Goal: Information Seeking & Learning: Learn about a topic

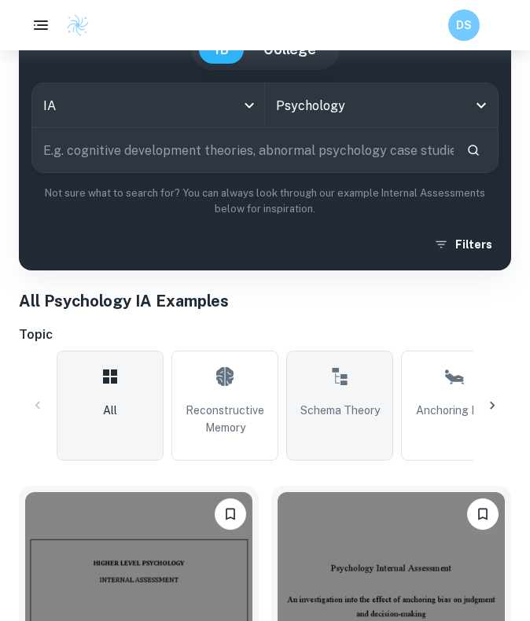
click at [343, 373] on icon at bounding box center [339, 377] width 19 height 38
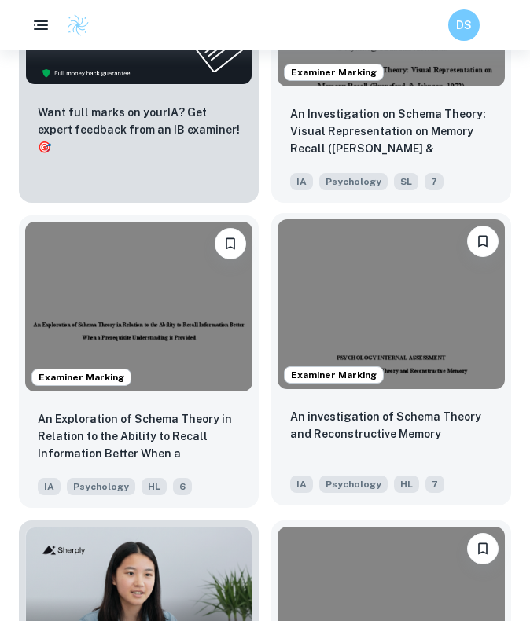
scroll to position [1064, 0]
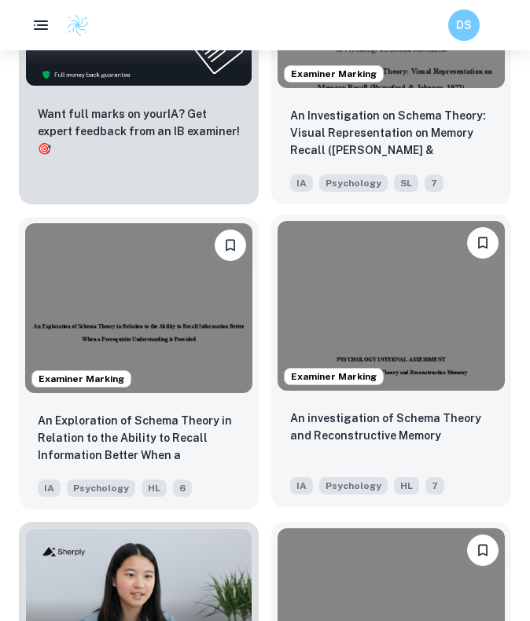
click at [376, 345] on img at bounding box center [390, 306] width 227 height 171
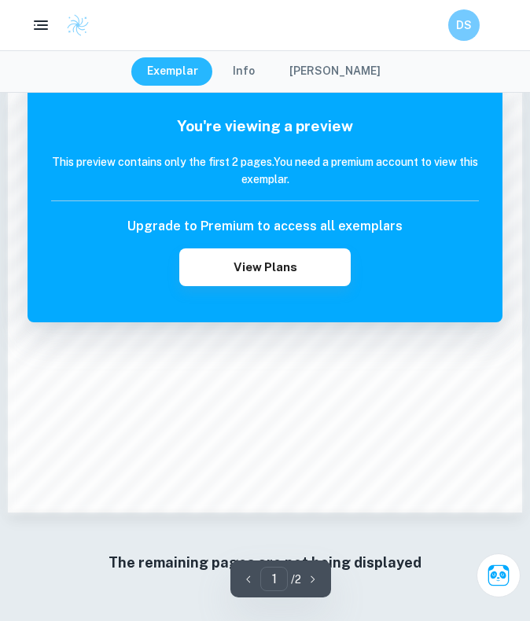
scroll to position [933, 0]
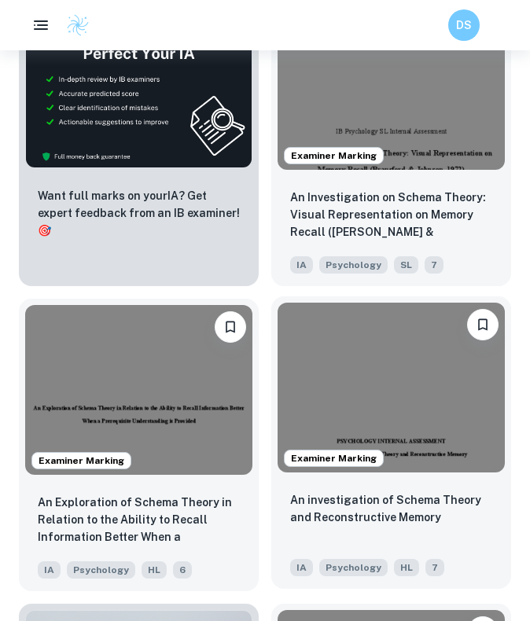
scroll to position [969, 0]
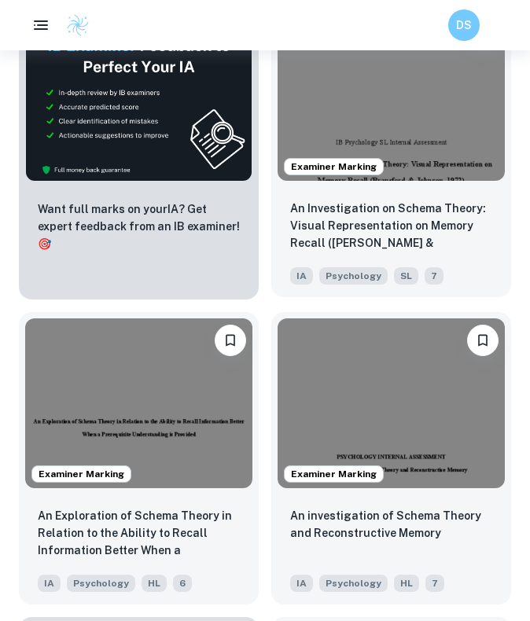
click at [378, 138] on img at bounding box center [390, 95] width 227 height 171
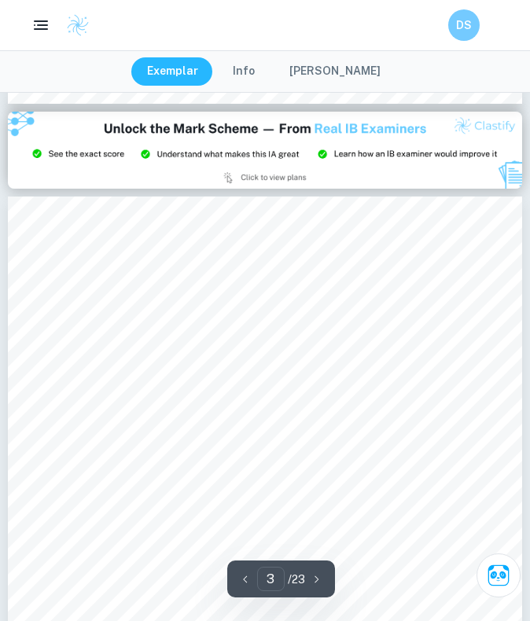
scroll to position [1546, 0]
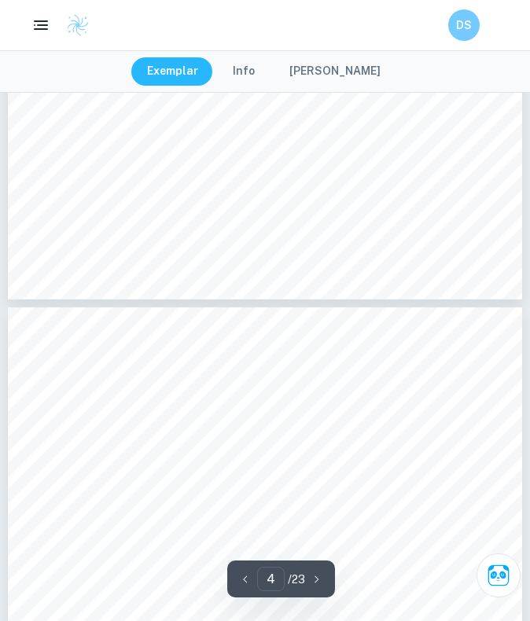
type input "5"
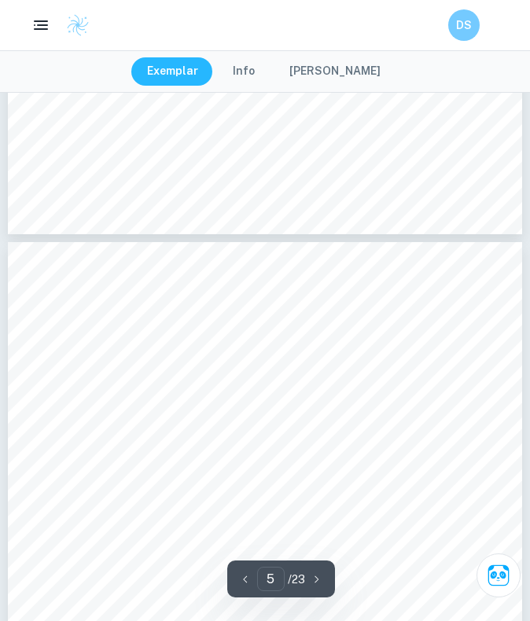
scroll to position [2973, 0]
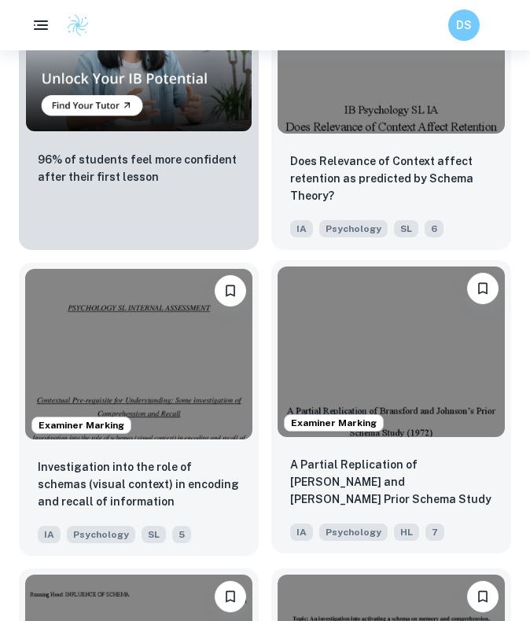
scroll to position [1632, 0]
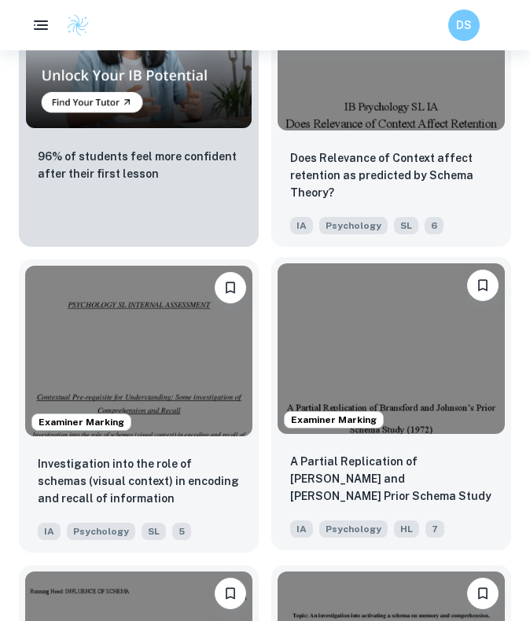
click at [340, 358] on img at bounding box center [390, 348] width 227 height 171
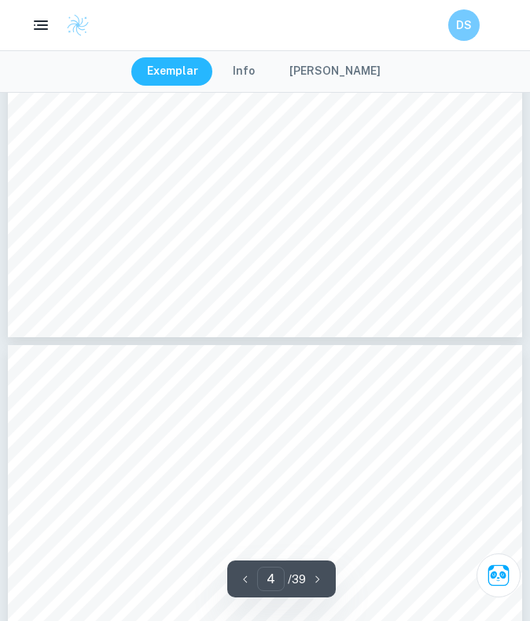
scroll to position [2872, 0]
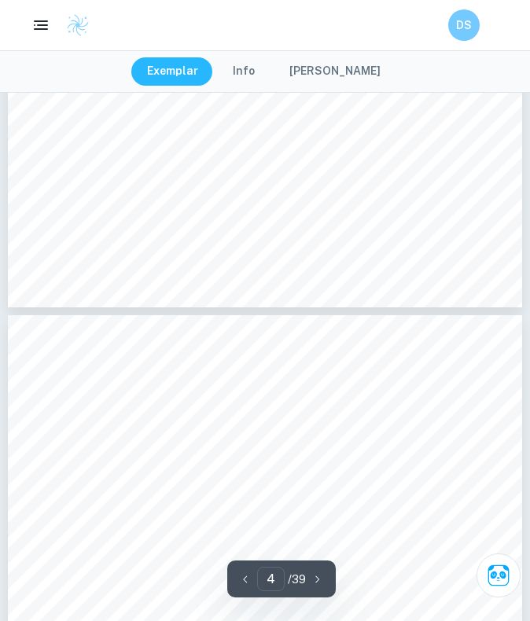
type input "5"
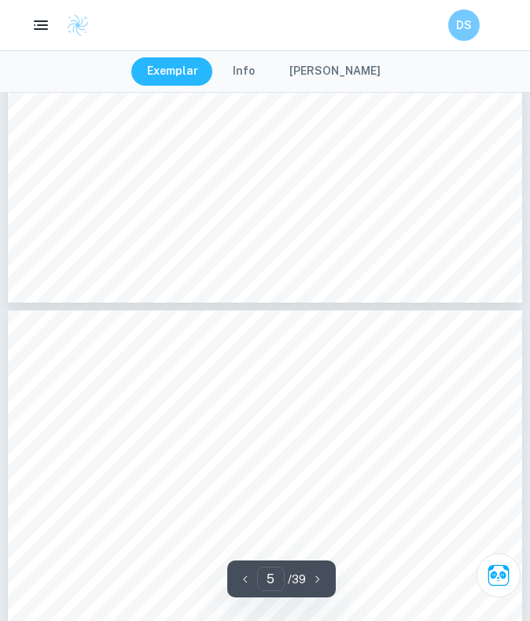
scroll to position [2901, 0]
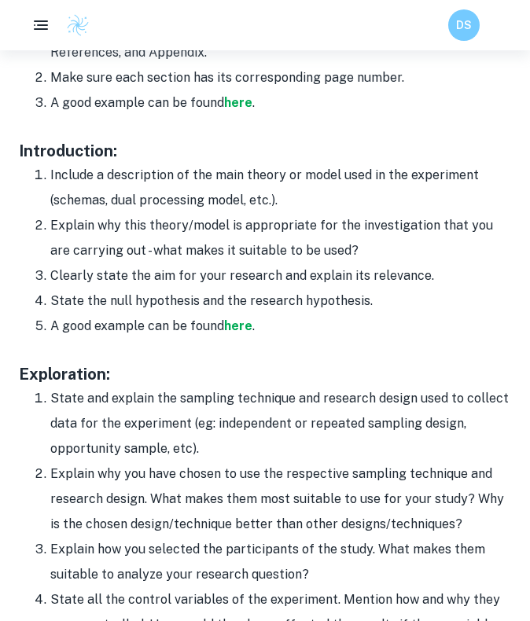
scroll to position [1107, 0]
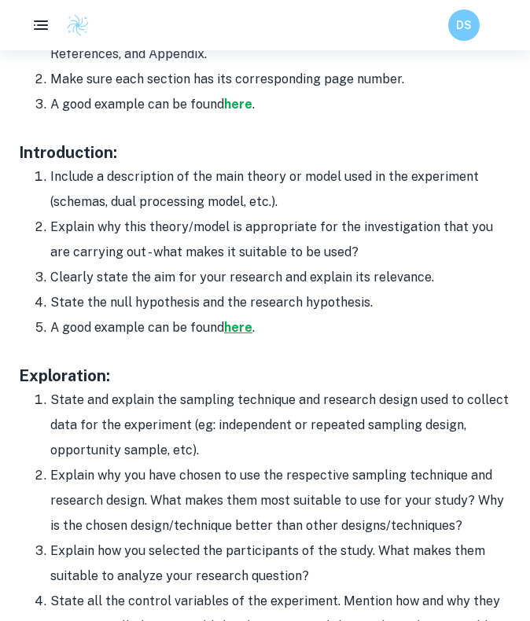
click at [242, 321] on strong "here" at bounding box center [238, 327] width 28 height 15
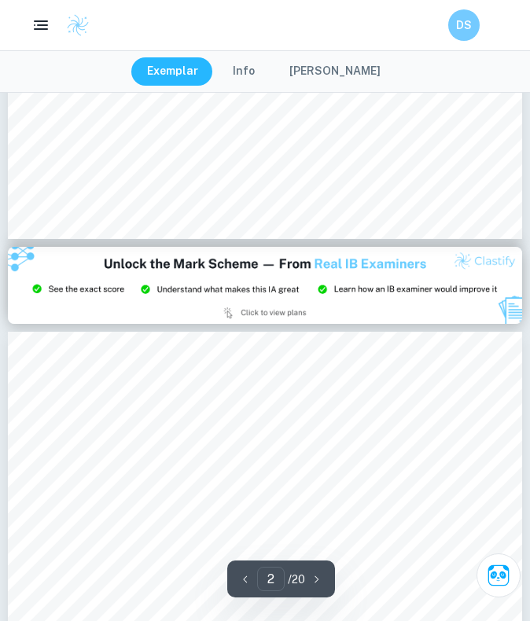
type input "3"
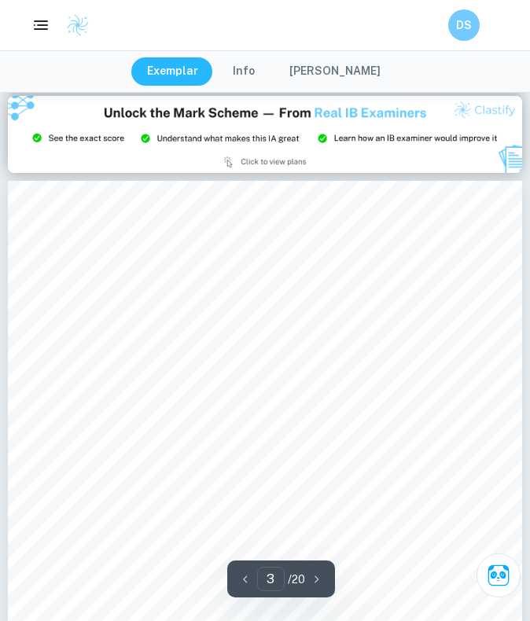
scroll to position [1363, 0]
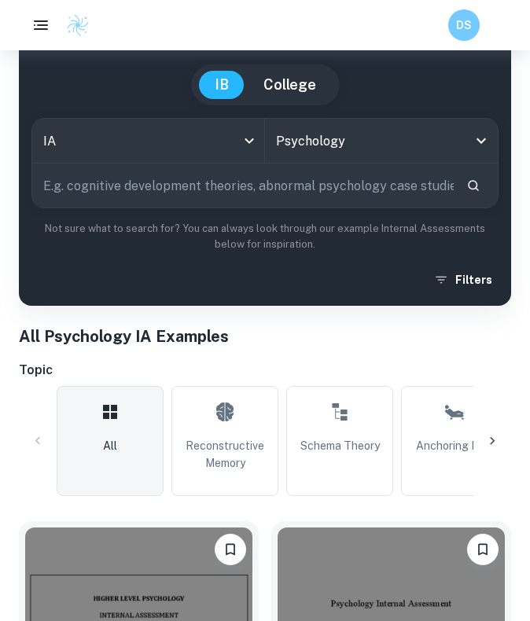
scroll to position [73, 0]
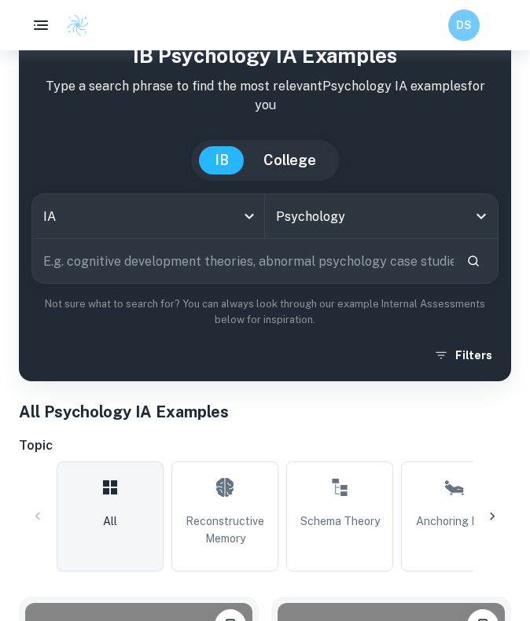
click at [218, 262] on input "text" at bounding box center [242, 261] width 421 height 44
type input "schema theory"
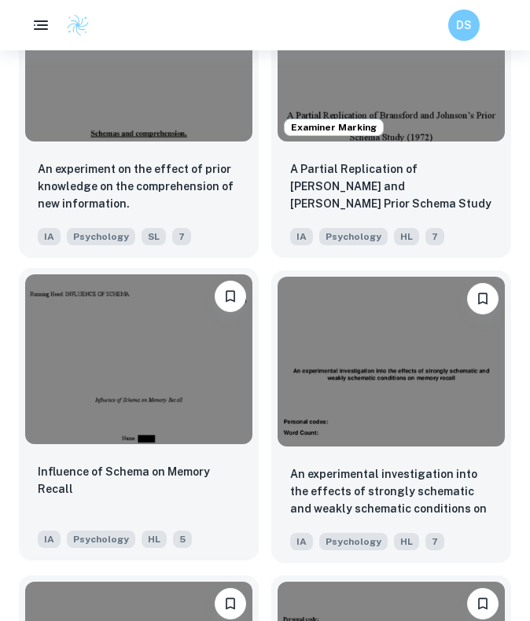
scroll to position [2222, 0]
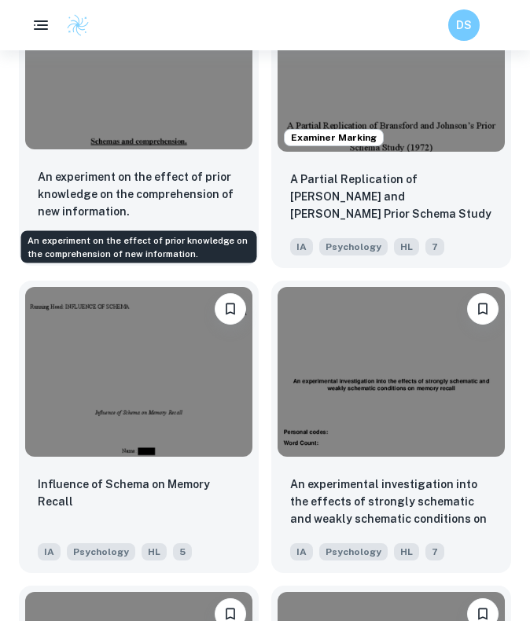
click at [159, 178] on p "An experiment on the effect of prior knowledge on the comprehension of new info…" at bounding box center [139, 194] width 202 height 52
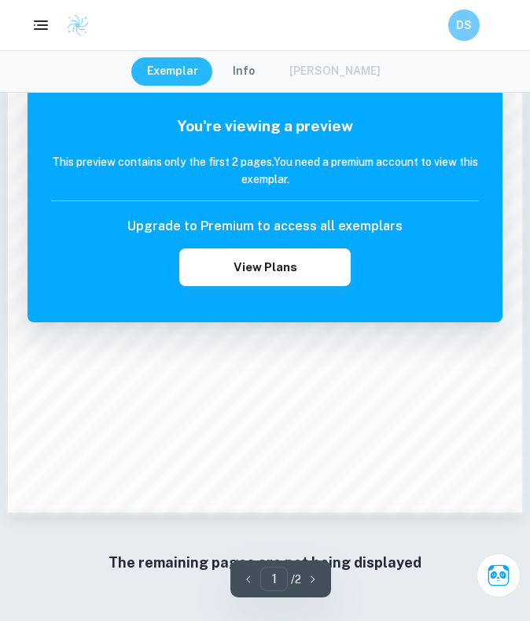
scroll to position [1058, 0]
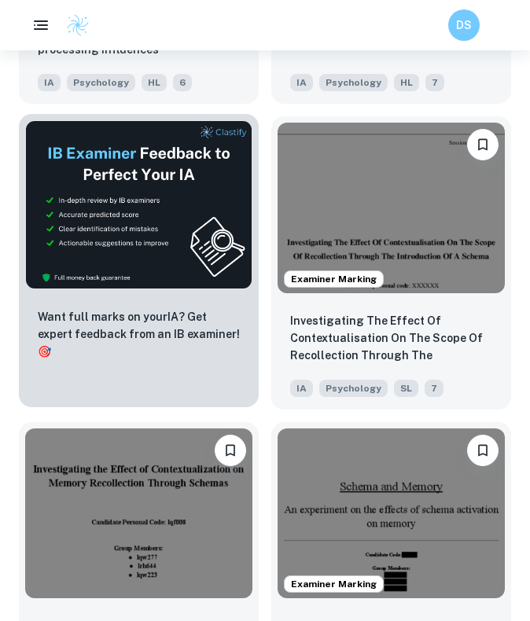
scroll to position [3316, 0]
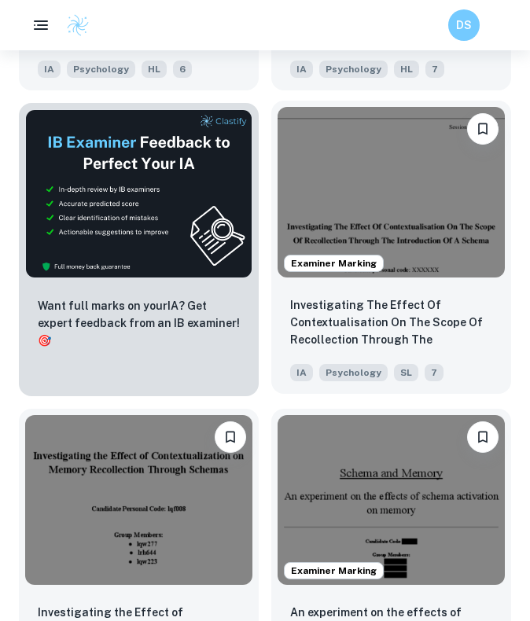
click at [424, 197] on img at bounding box center [390, 192] width 227 height 171
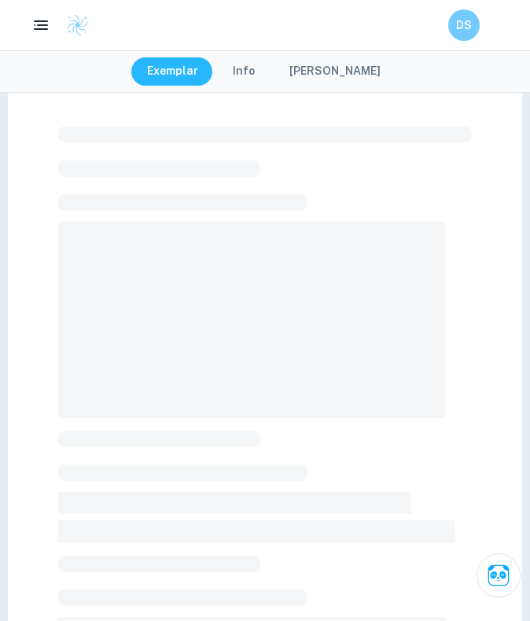
scroll to position [44, 0]
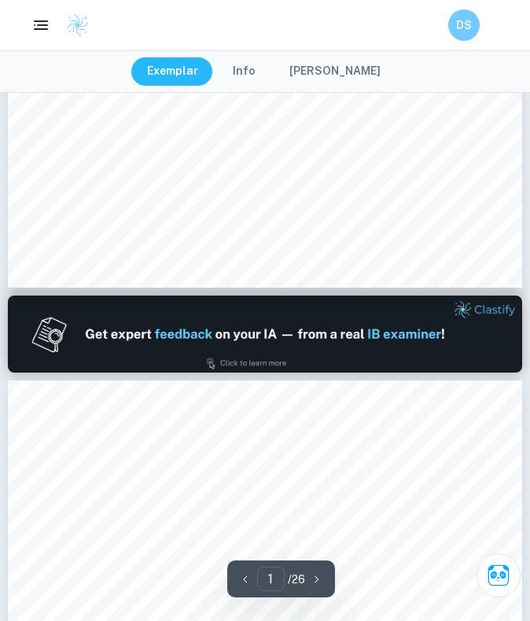
type input "2"
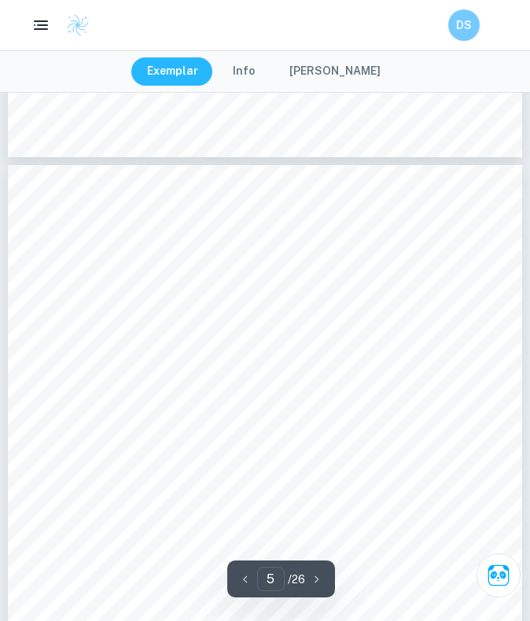
scroll to position [2972, 0]
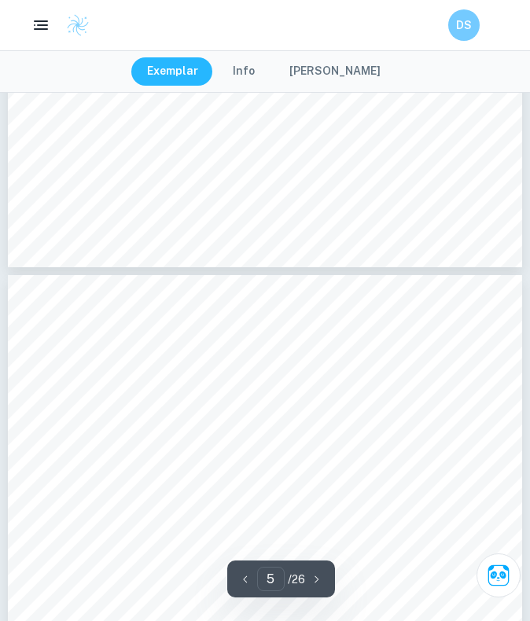
type input "4"
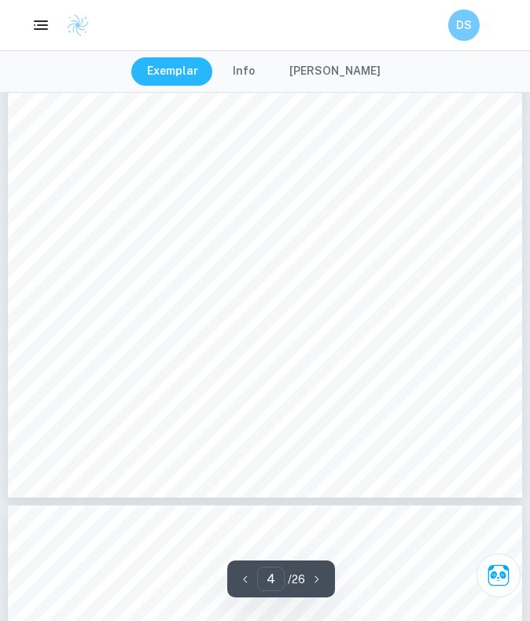
scroll to position [2624, 0]
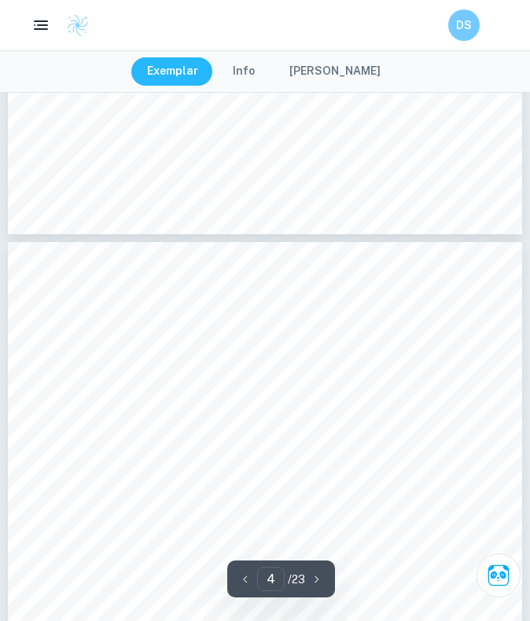
scroll to position [2239, 0]
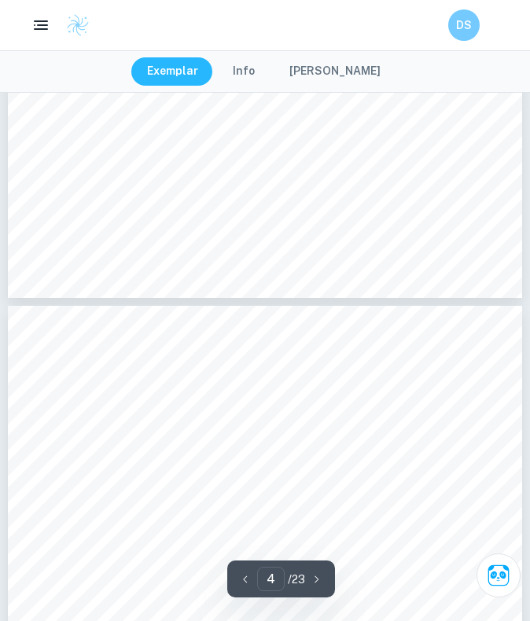
type input "3"
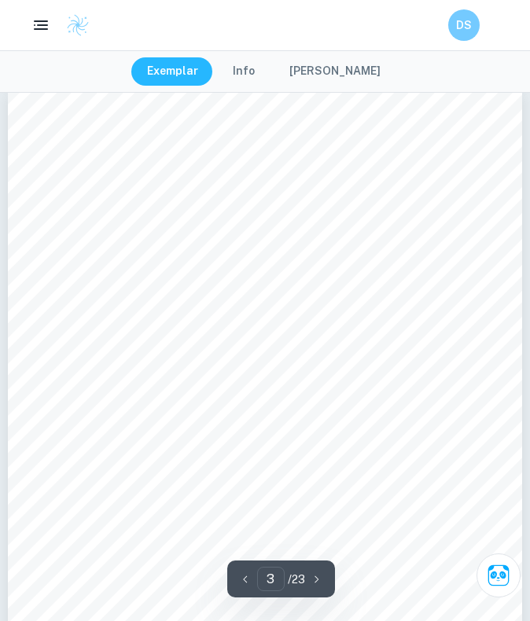
scroll to position [1662, 0]
